Goal: Task Accomplishment & Management: Use online tool/utility

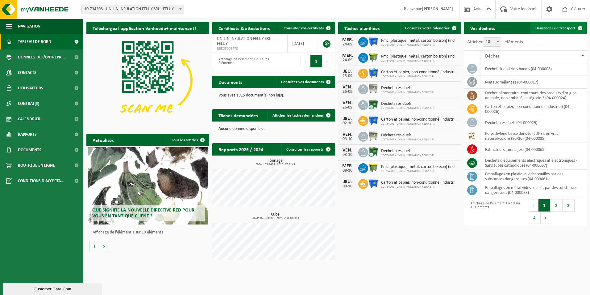
click at [551, 30] on span "Demander un transport" at bounding box center [556, 28] width 40 height 4
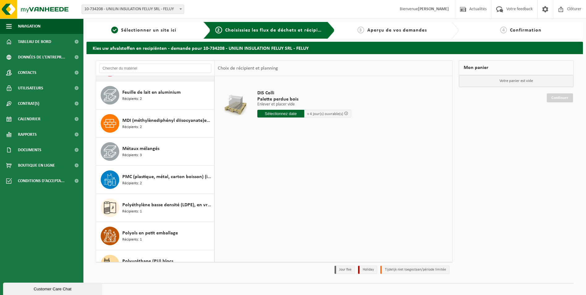
scroll to position [617, 0]
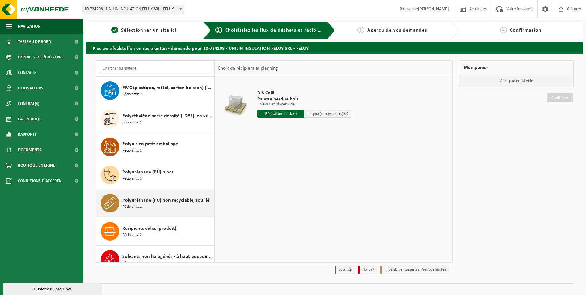
click at [155, 204] on div "Polyuréthane (PU) non recyclable, souillé Récipients: 1" at bounding box center [167, 203] width 90 height 19
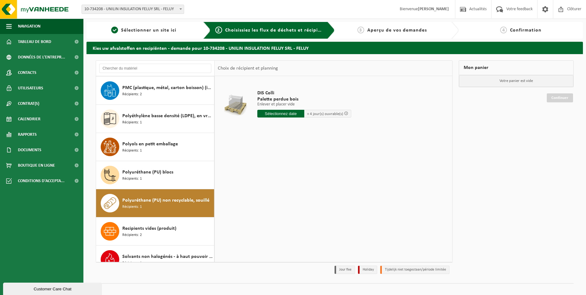
scroll to position [657, 0]
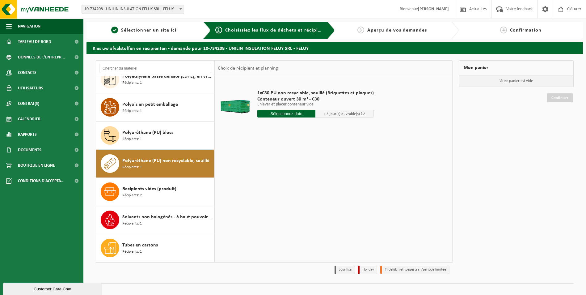
click at [289, 114] on input "text" at bounding box center [286, 114] width 58 height 8
click at [307, 179] on div "26" at bounding box center [306, 178] width 11 height 10
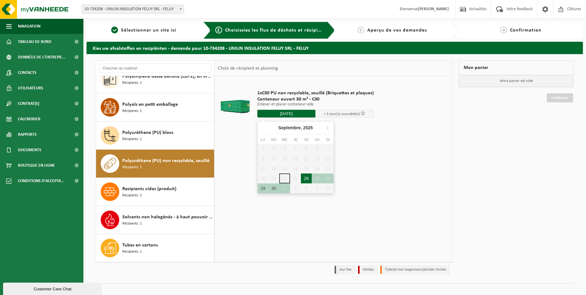
type input "à partir de 2025-09-26"
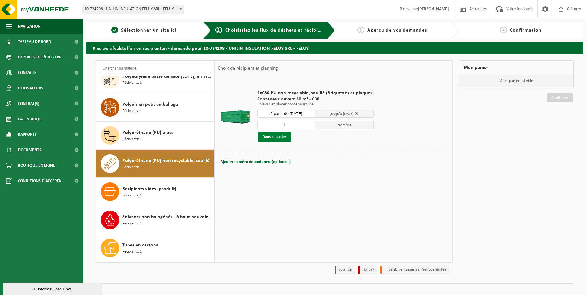
click at [274, 136] on button "Dans le panier" at bounding box center [274, 137] width 33 height 10
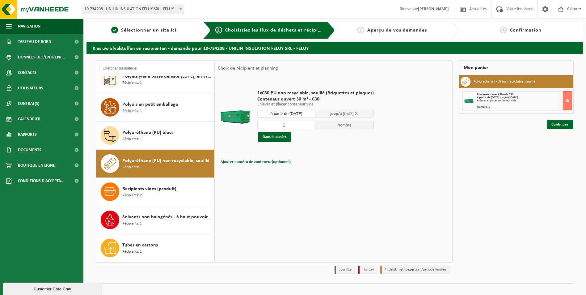
click at [567, 127] on link "Continuer" at bounding box center [559, 124] width 26 height 9
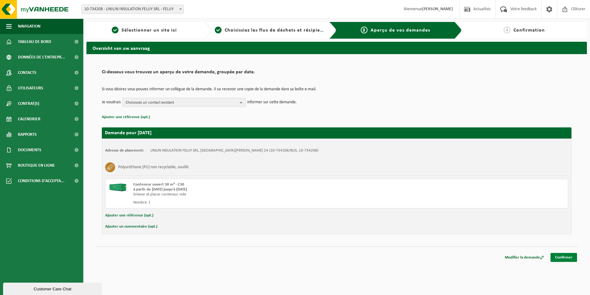
click at [570, 257] on link "Confirmer" at bounding box center [564, 257] width 27 height 9
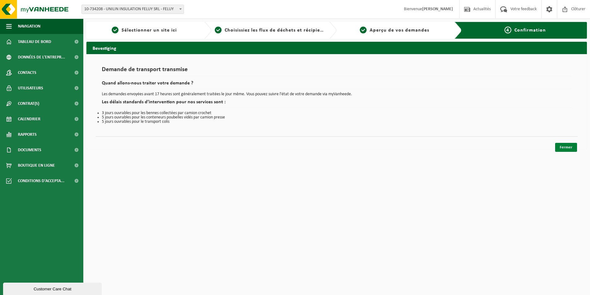
click at [567, 149] on link "Fermer" at bounding box center [566, 147] width 22 height 9
